Goal: Communication & Community: Answer question/provide support

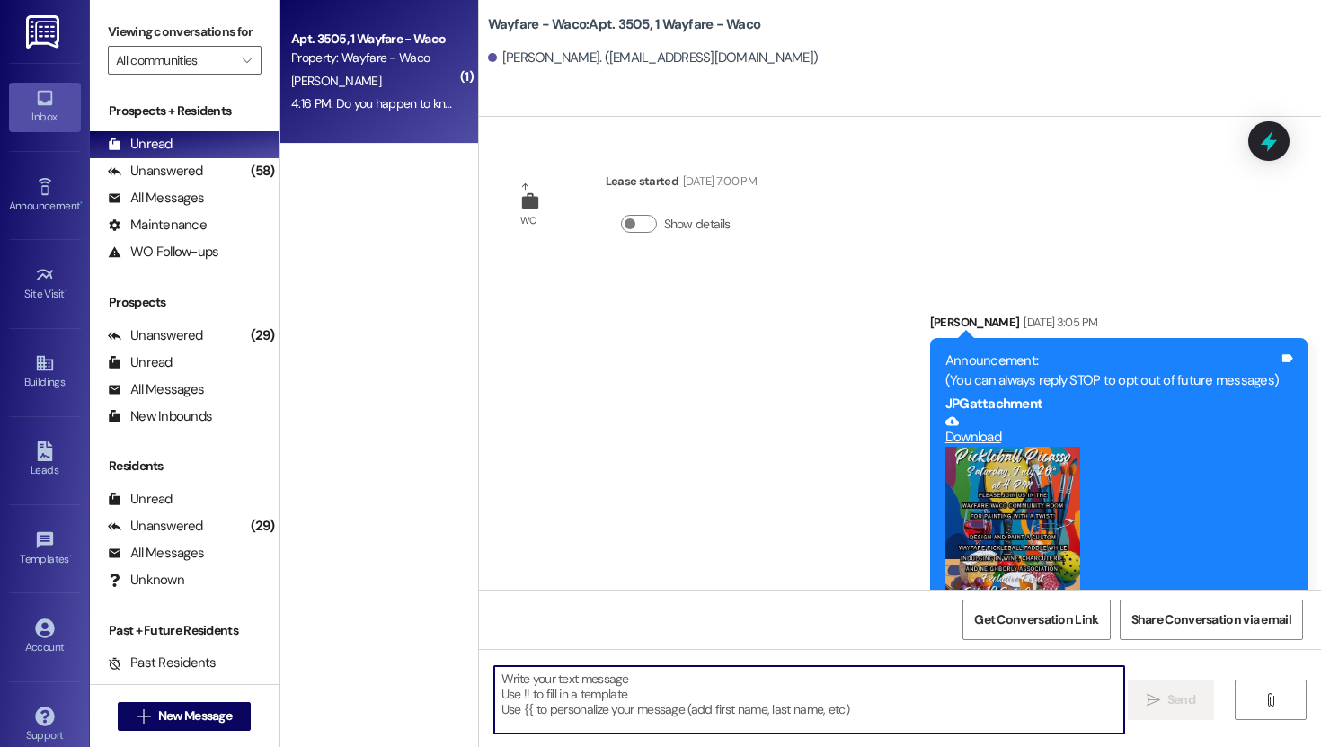
scroll to position [1498, 0]
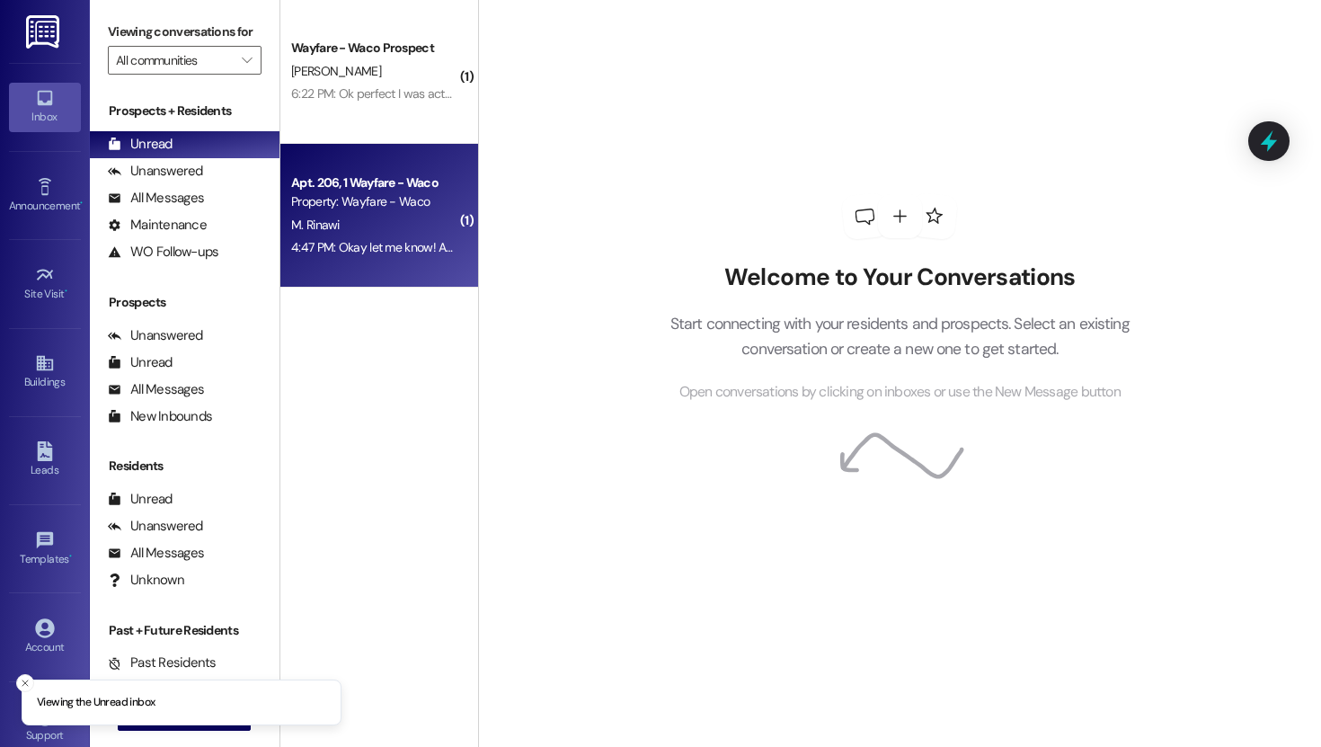
click at [367, 263] on div "Apt. 206, 1 Wayfare - Waco Property: Wayfare - Waco M. Rinawi 4:47 PM: Okay let…" at bounding box center [379, 216] width 198 height 144
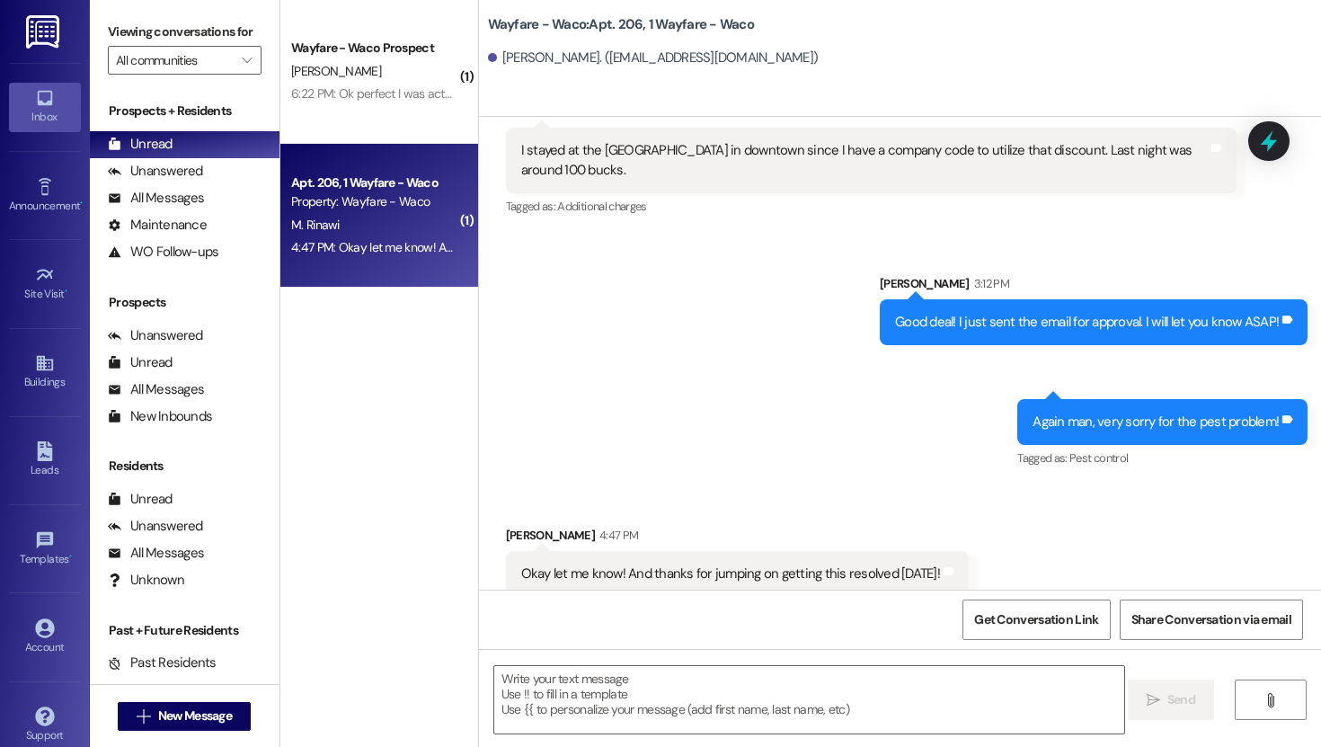
scroll to position [14239, 0]
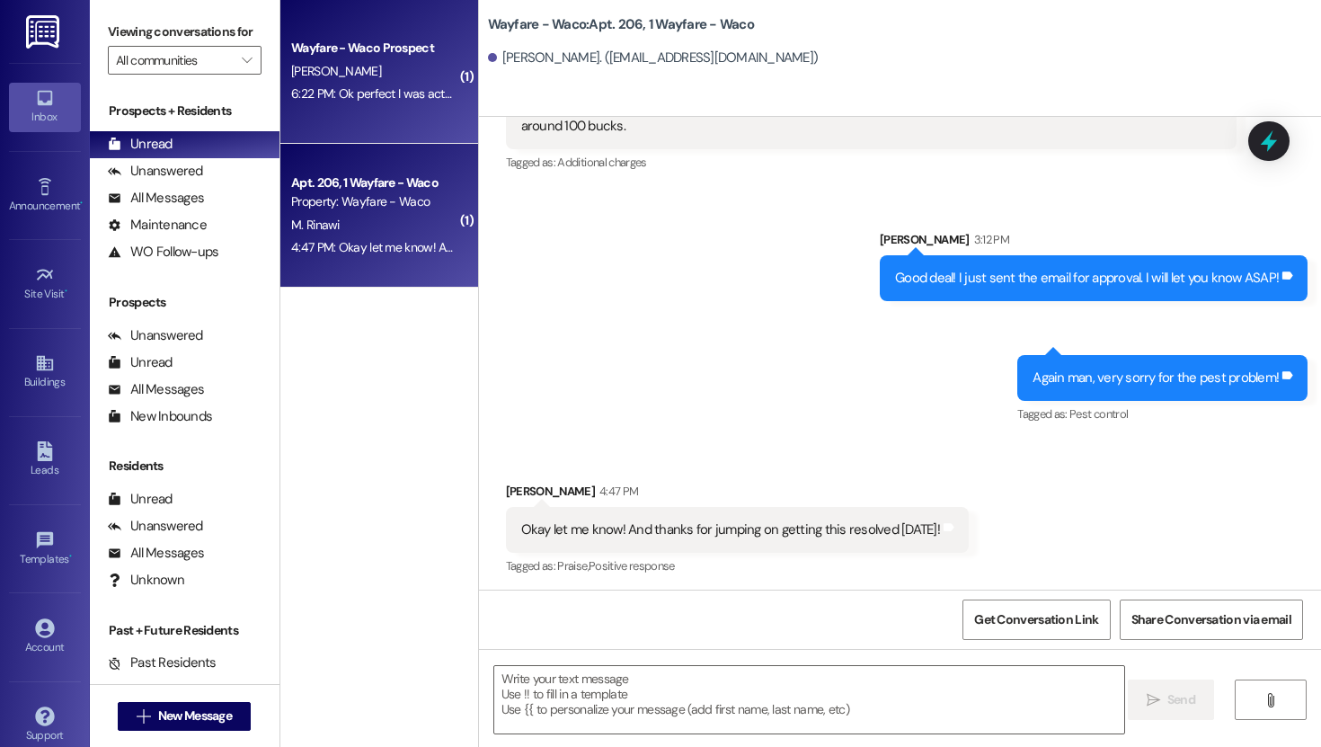
click at [365, 83] on div "6:22 PM: Ok perfect I was actually able to just shares my last profile with way…" at bounding box center [374, 94] width 170 height 22
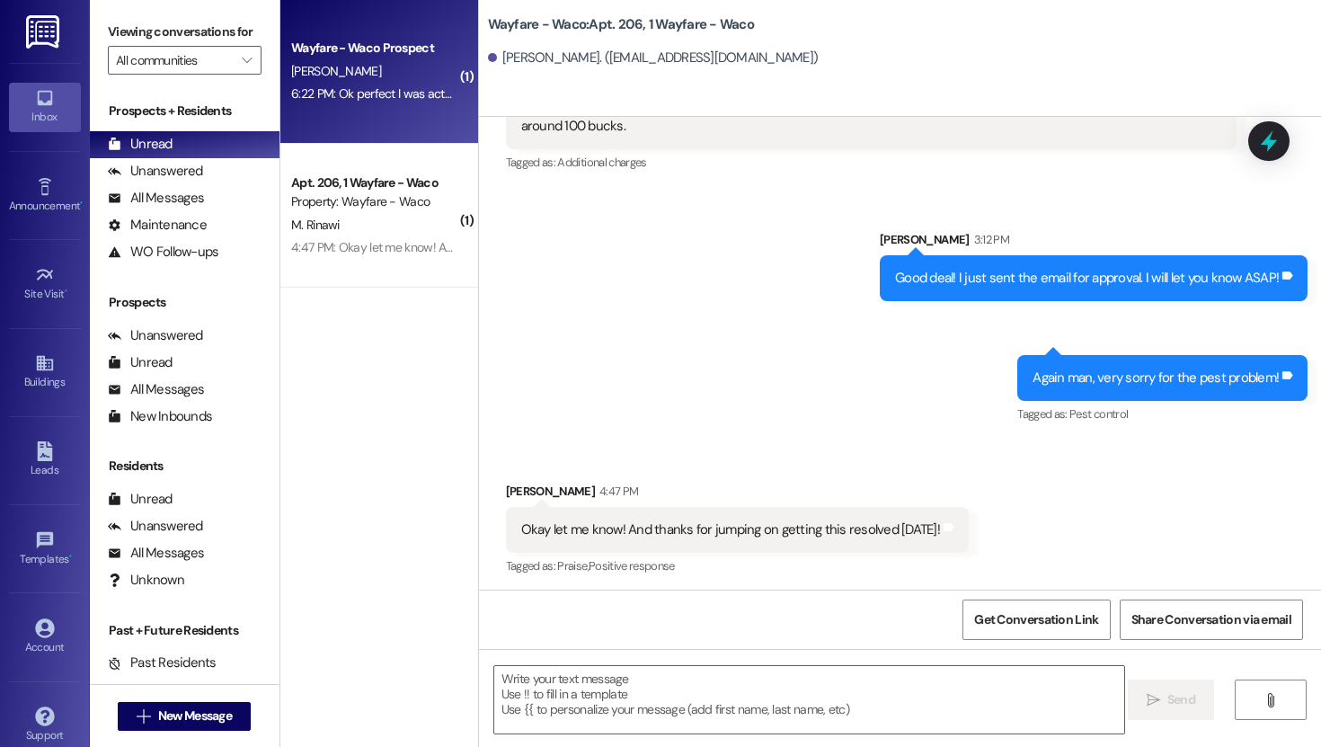
scroll to position [984, 0]
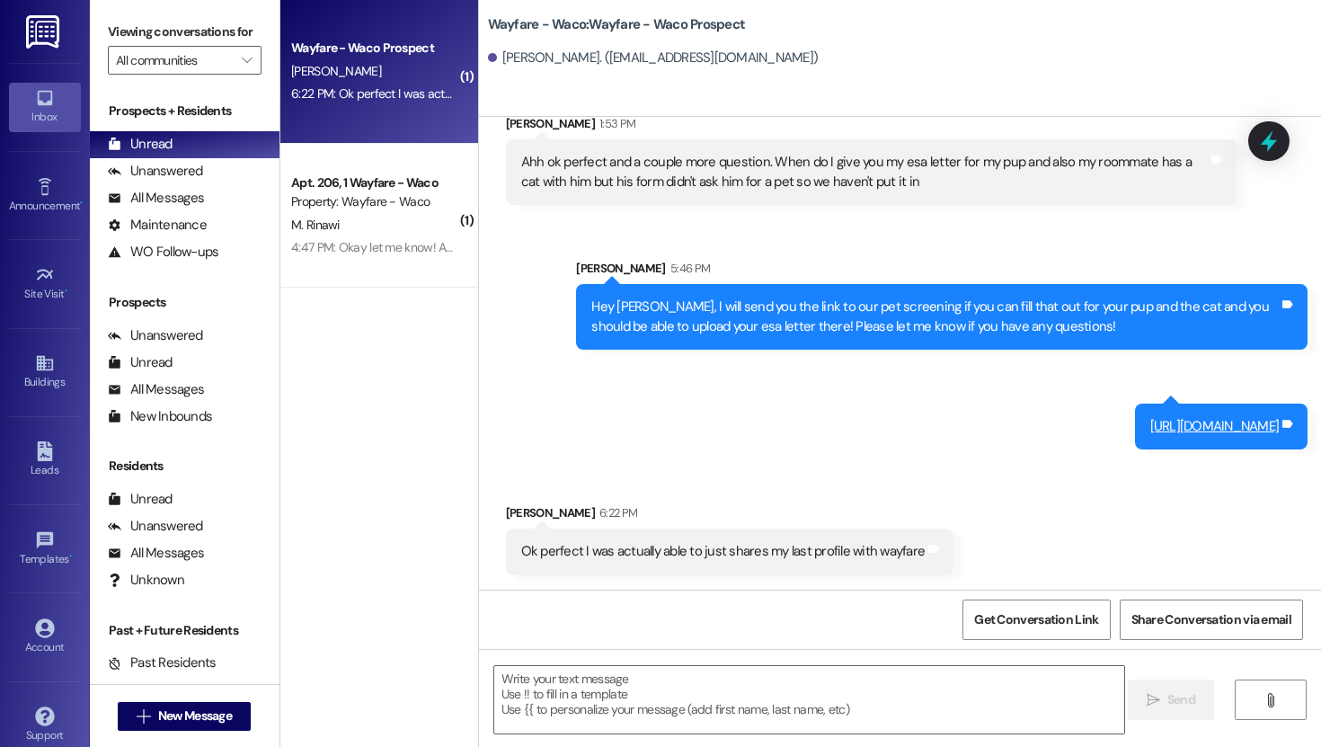
click at [376, 66] on div "E. Umana" at bounding box center [374, 71] width 170 height 22
